Goal: Find specific page/section: Find specific page/section

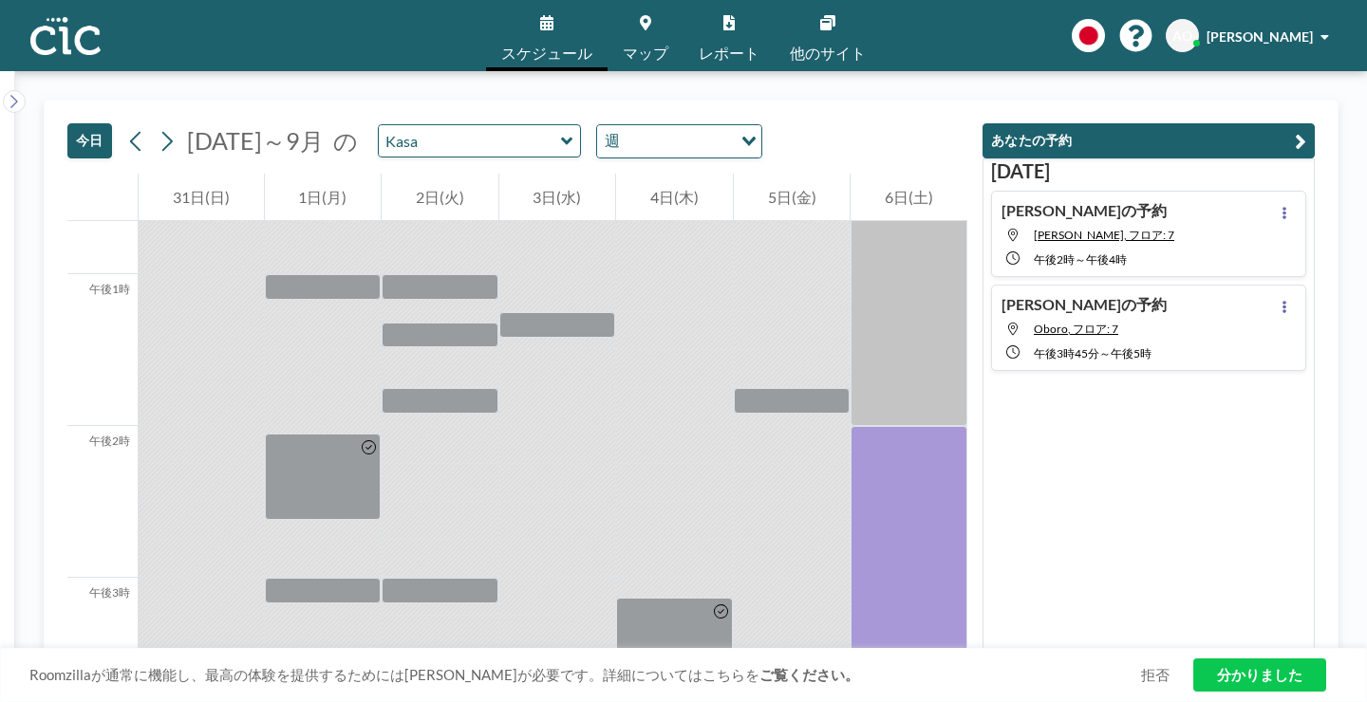
scroll to position [2036, 0]
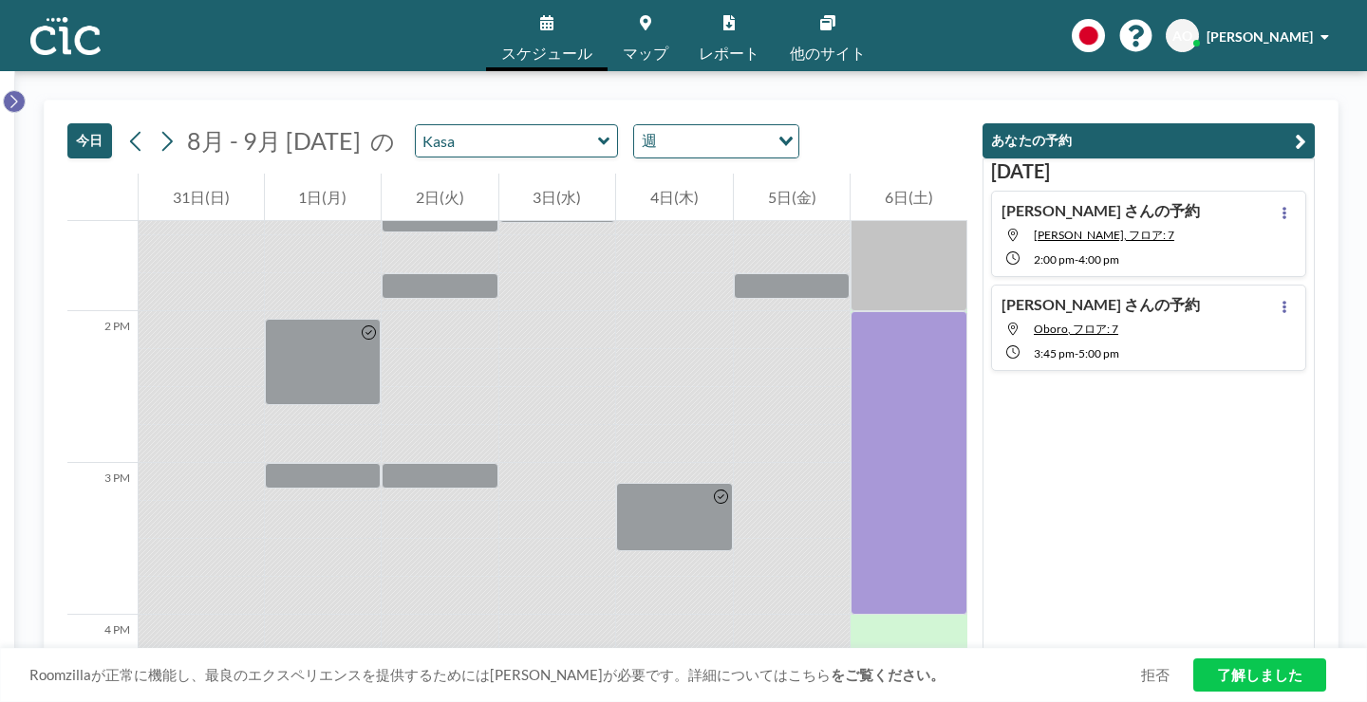
click at [13, 92] on icon at bounding box center [14, 101] width 12 height 19
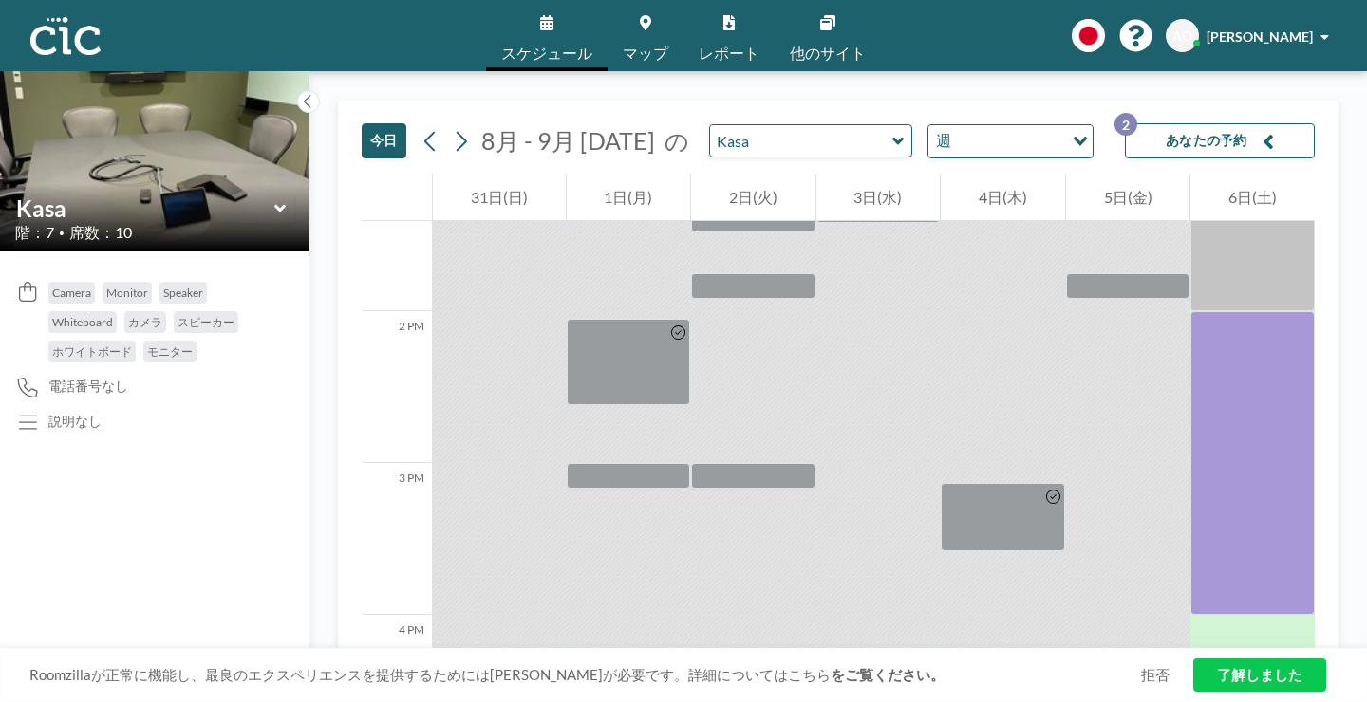
click at [245, 91] on img at bounding box center [154, 161] width 309 height 412
click at [302, 92] on icon at bounding box center [308, 101] width 12 height 19
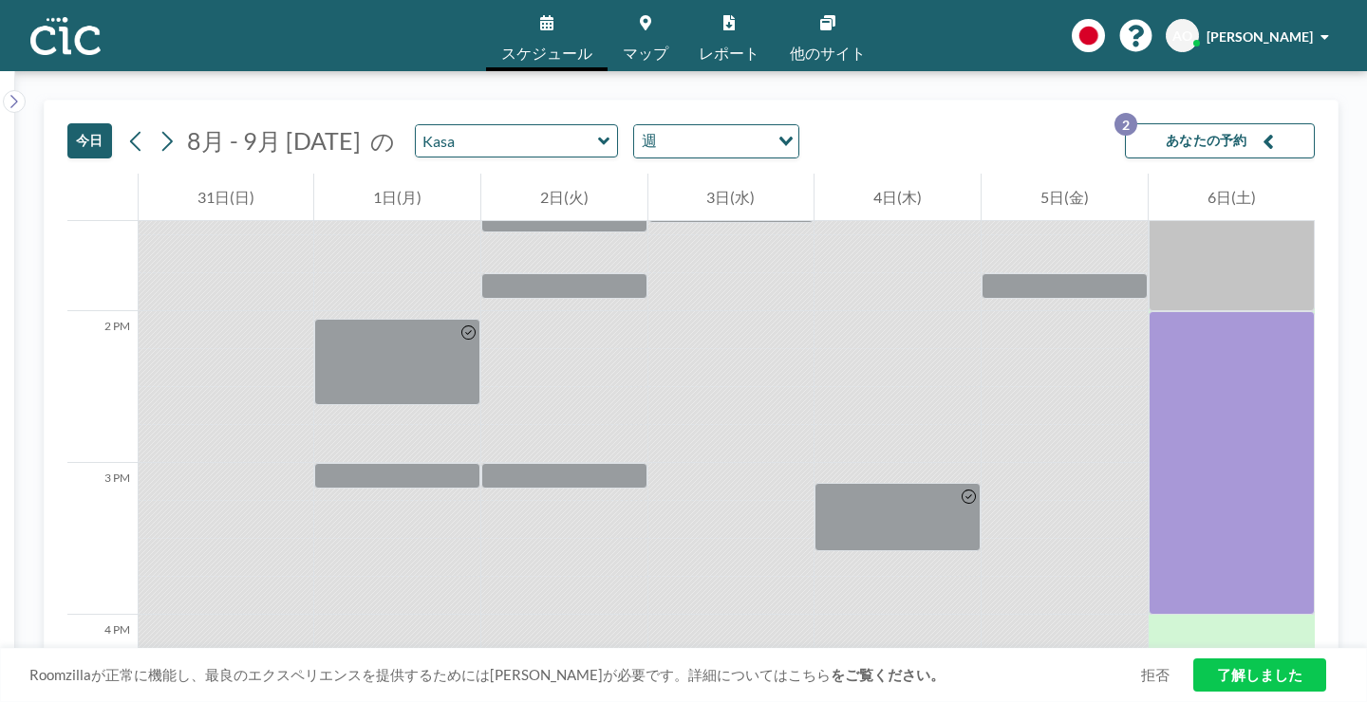
click at [23, 83] on div "[DATE] 8月 - 9月 [DATE] の [PERSON_NAME] 週 Loading... あなたの予約 2 12 AM 1 AM 2 AM 3 A…" at bounding box center [690, 386] width 1351 height 631
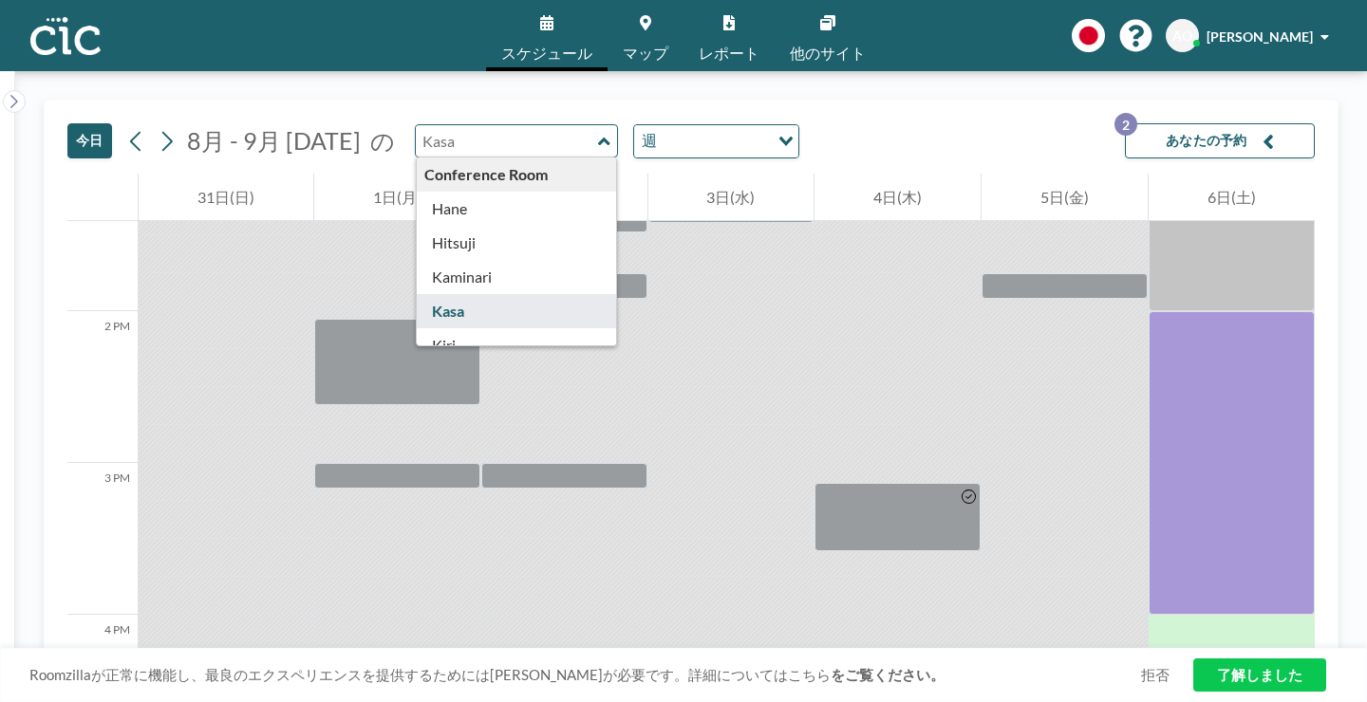
click at [441, 125] on input "text" at bounding box center [507, 140] width 182 height 31
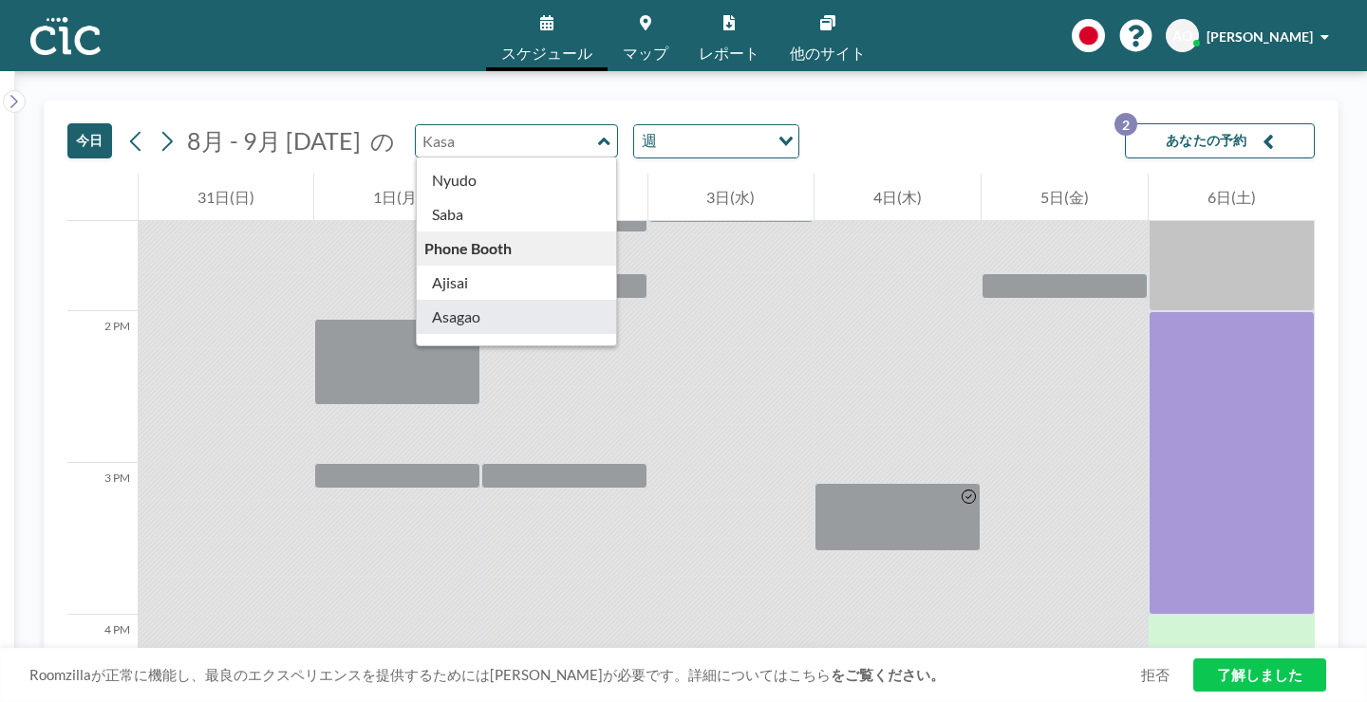
scroll to position [315, 0]
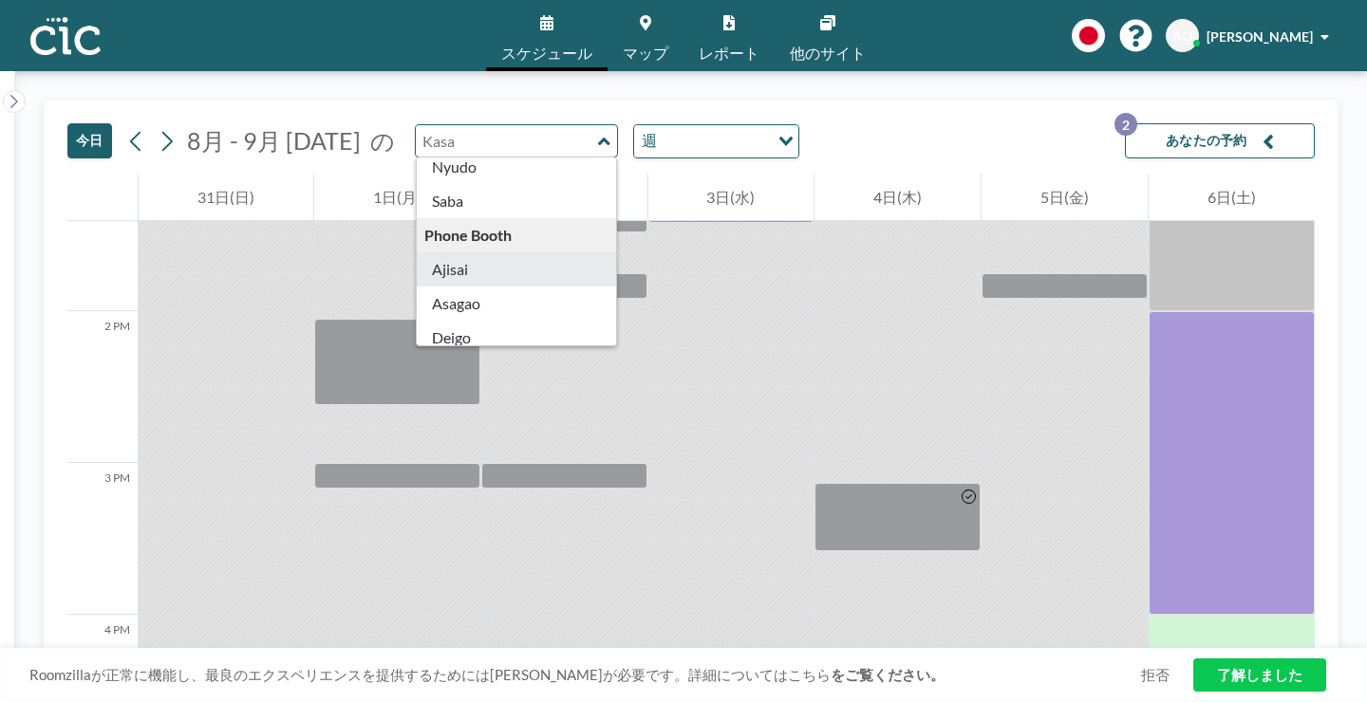
type input "Ajisai"
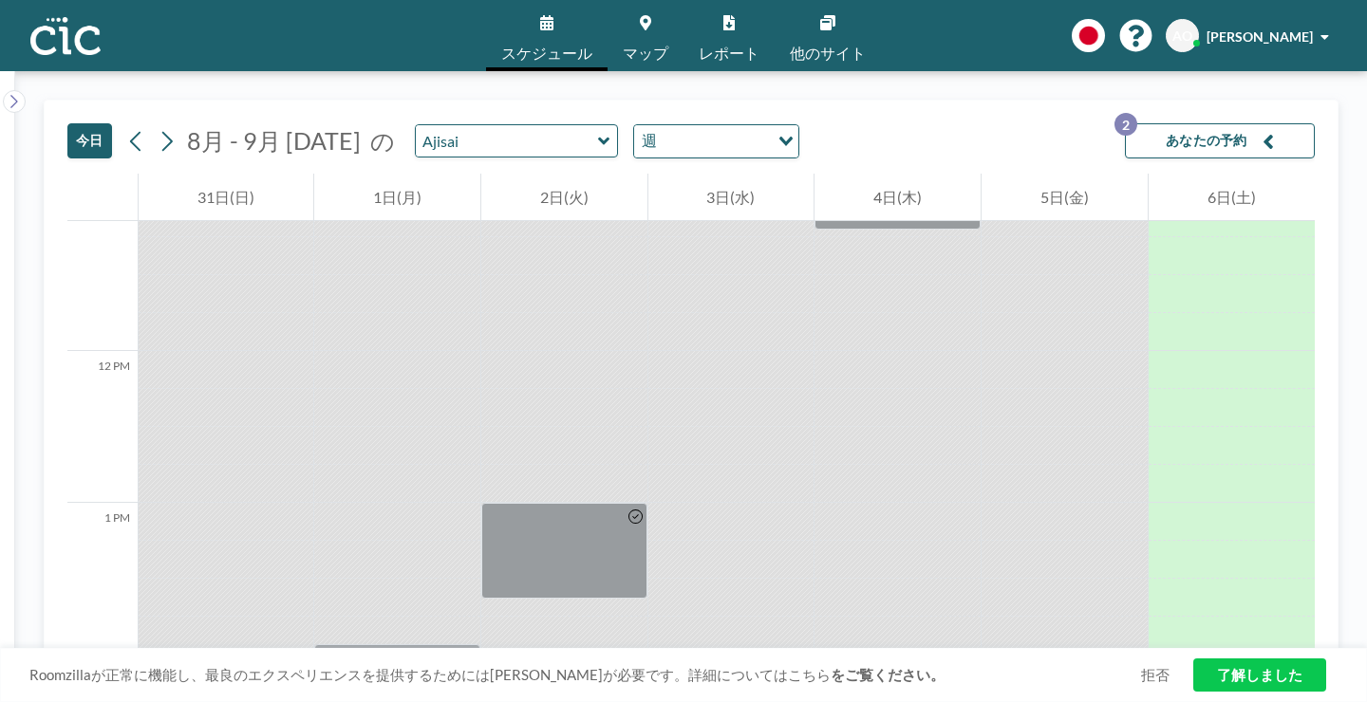
scroll to position [2036, 0]
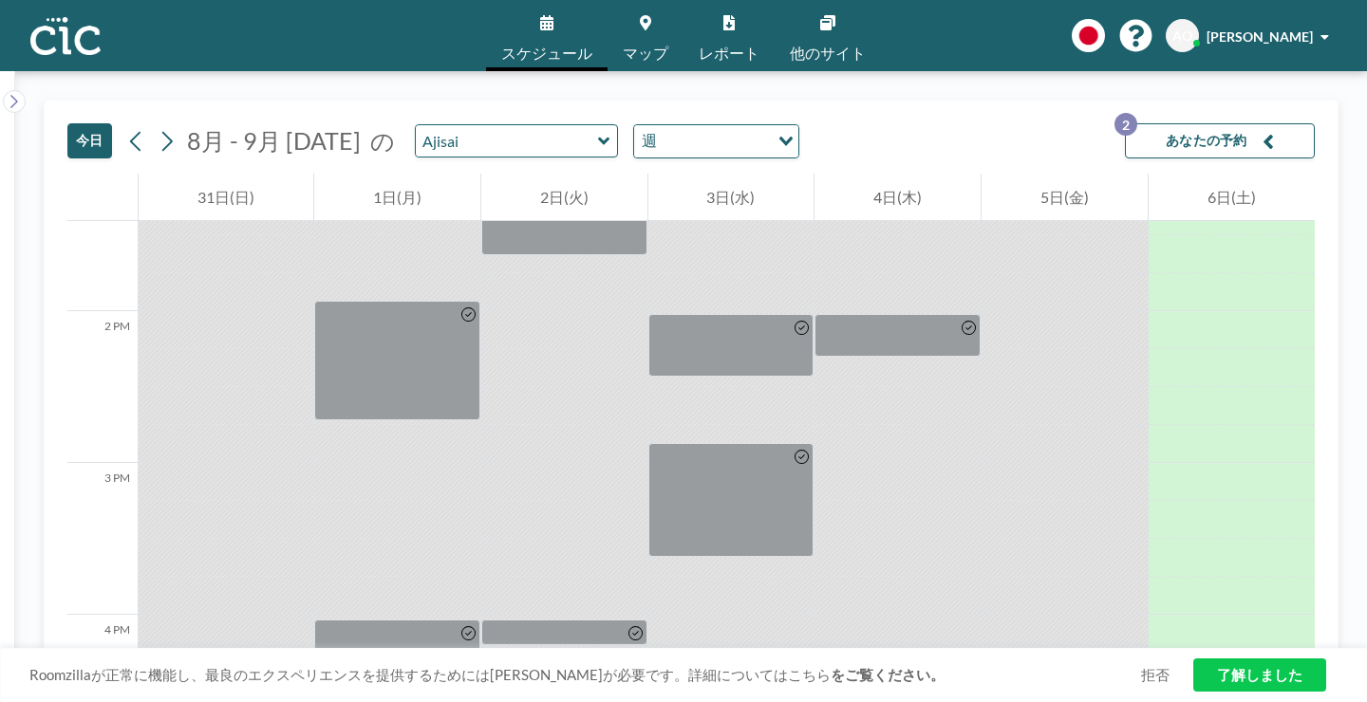
click at [647, 24] on icon at bounding box center [645, 22] width 11 height 15
